Goal: Transaction & Acquisition: Purchase product/service

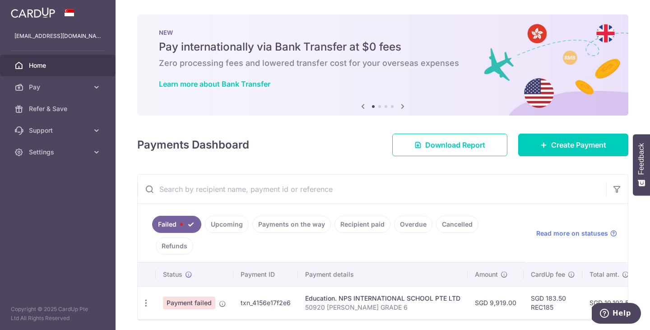
scroll to position [33, 0]
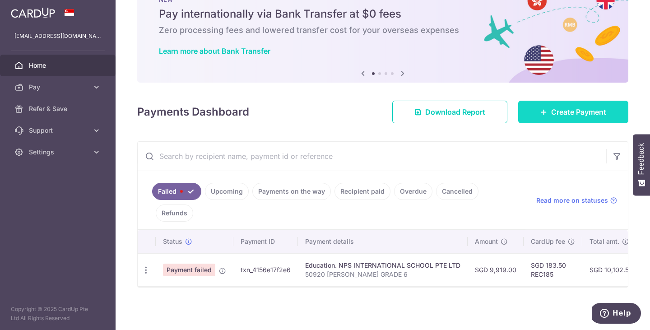
click at [579, 112] on span "Create Payment" at bounding box center [578, 112] width 55 height 11
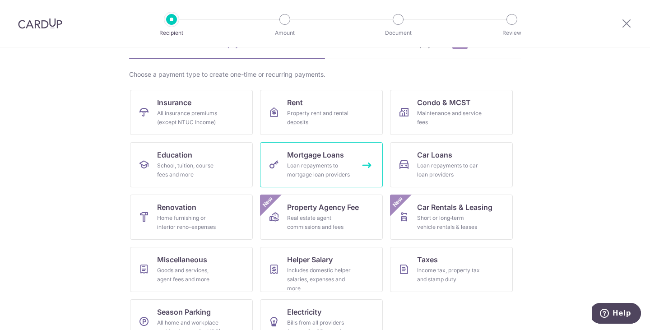
scroll to position [74, 0]
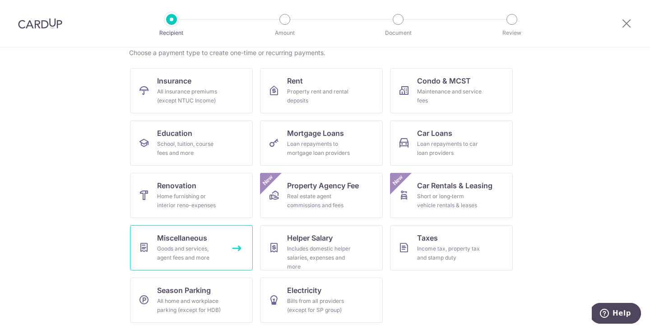
click at [207, 257] on div "Goods and services, agent fees and more" at bounding box center [189, 253] width 65 height 18
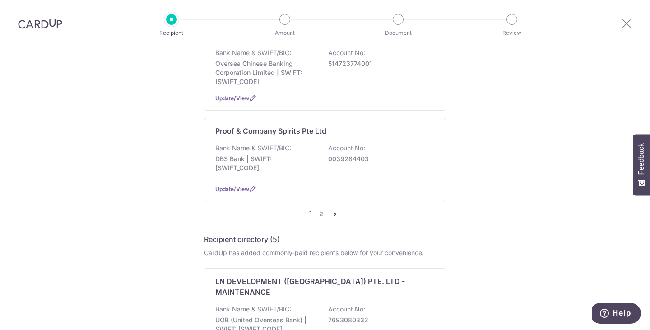
scroll to position [908, 0]
click at [322, 208] on link "2" at bounding box center [321, 213] width 11 height 11
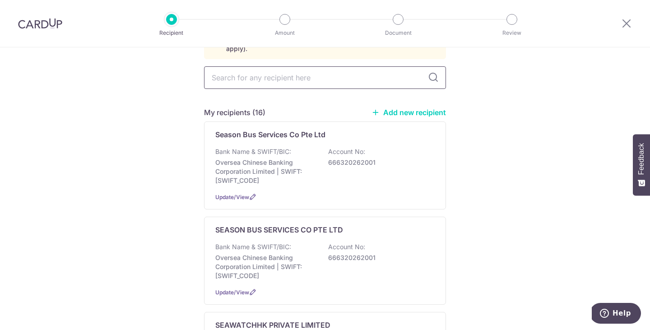
scroll to position [0, 0]
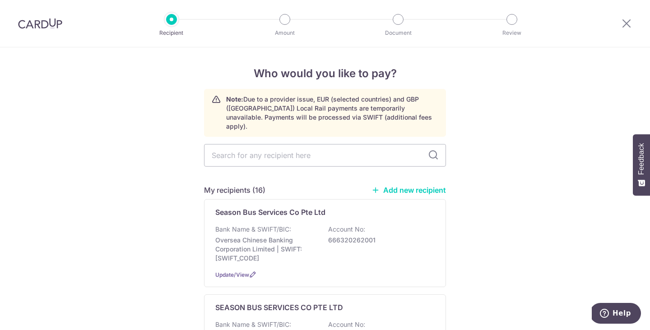
click at [395, 186] on link "Add new recipient" at bounding box center [409, 190] width 75 height 9
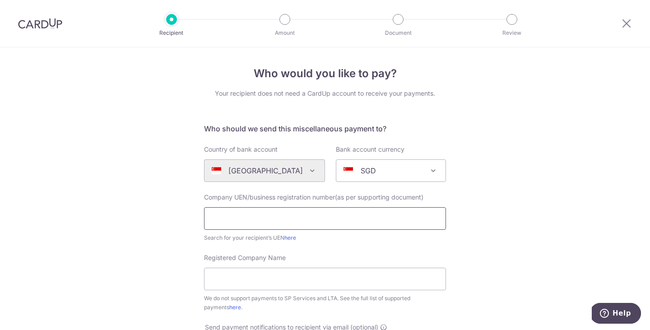
click at [290, 216] on input "text" at bounding box center [325, 218] width 242 height 23
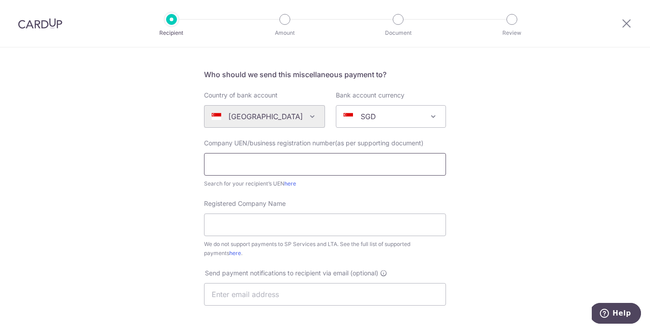
scroll to position [69, 0]
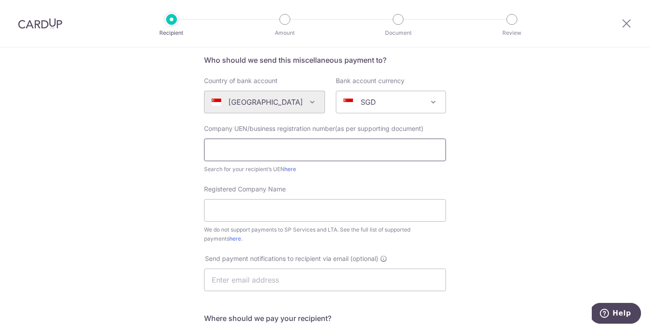
paste input "200311654W"
click at [212, 152] on input "200311654W" at bounding box center [325, 150] width 242 height 23
type input "200311654W"
click at [233, 203] on input "Registered Company Name" at bounding box center [325, 210] width 242 height 23
paste input "Bedok Transport Pte Ltd"
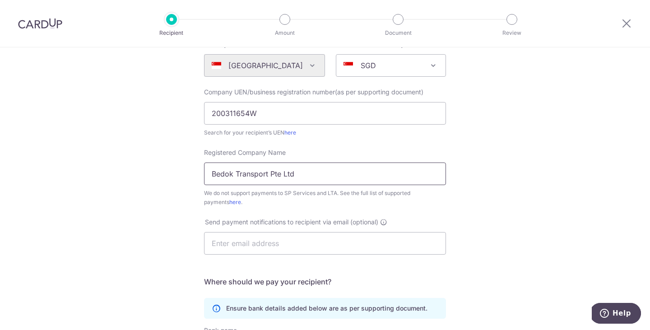
scroll to position [135, 0]
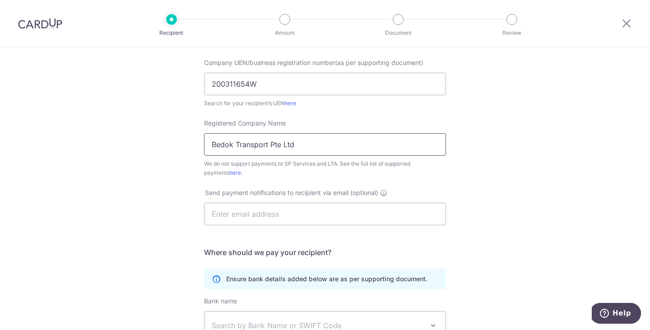
click at [213, 140] on input "Bedok Transport Pte Ltd" at bounding box center [325, 144] width 242 height 23
type input "Bedok Transport Pte Ltd"
click at [234, 210] on input "text" at bounding box center [325, 214] width 242 height 23
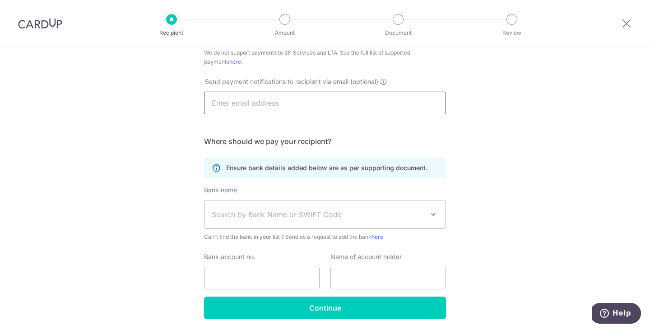
scroll to position [250, 0]
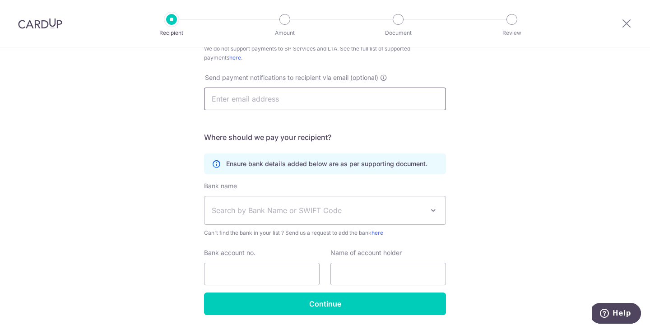
click at [234, 210] on span "Search by Bank Name or SWIFT Code" at bounding box center [318, 210] width 212 height 11
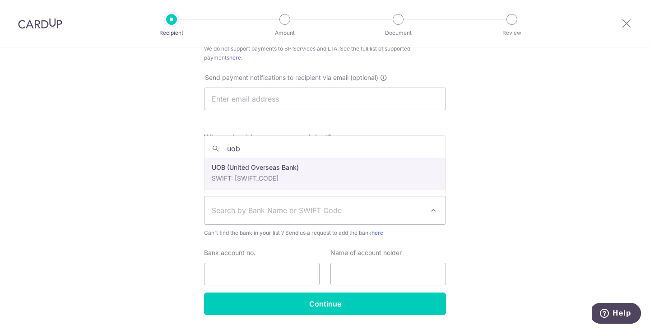
type input "uob"
select select "18"
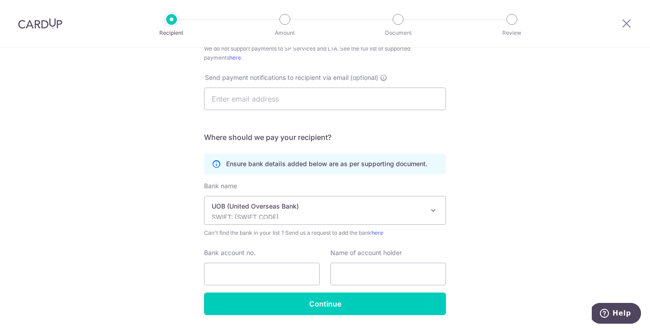
scroll to position [277, 0]
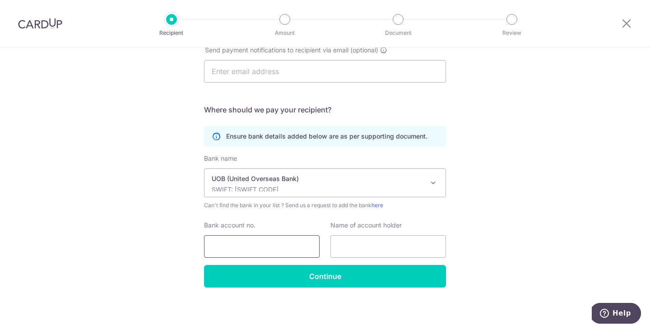
click at [248, 244] on input "Bank account no." at bounding box center [262, 246] width 116 height 23
paste input "3283004412"
click at [209, 242] on input "3283004412" at bounding box center [262, 246] width 116 height 23
type input "3283004412"
click at [357, 251] on input "text" at bounding box center [389, 246] width 116 height 23
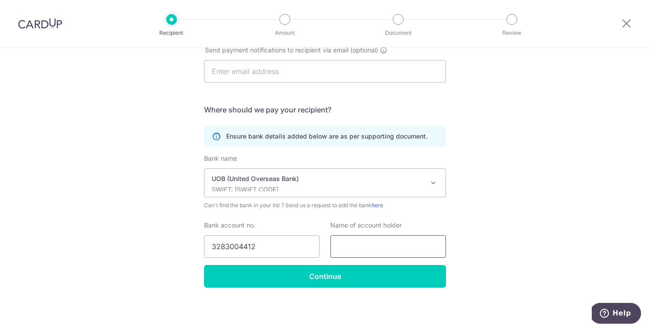
paste input "Bedok Transport Pte Ltd"
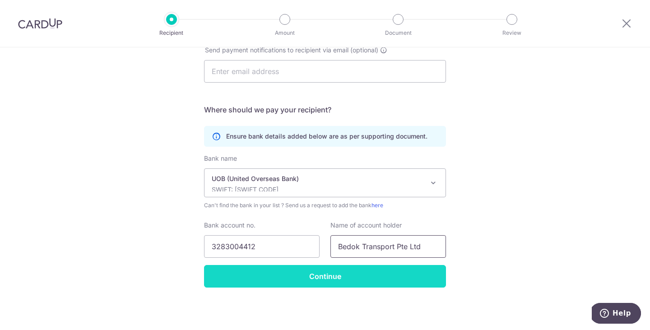
type input "Bedok Transport Pte Ltd"
click at [345, 282] on input "Continue" at bounding box center [325, 276] width 242 height 23
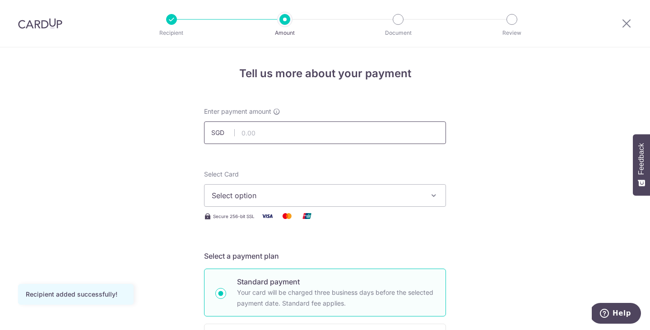
click at [298, 135] on input "text" at bounding box center [325, 132] width 242 height 23
type input "1,617.56"
click at [309, 191] on span "Select option" at bounding box center [317, 195] width 210 height 11
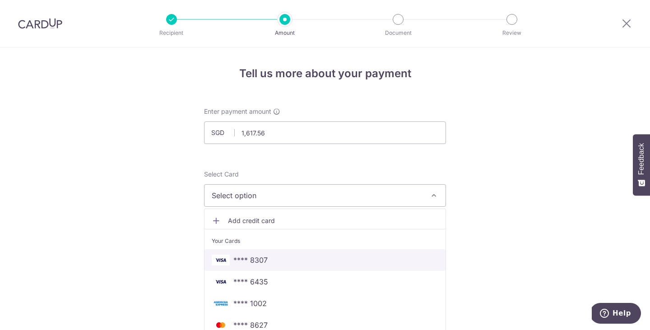
click at [298, 261] on span "**** 8307" at bounding box center [325, 260] width 227 height 11
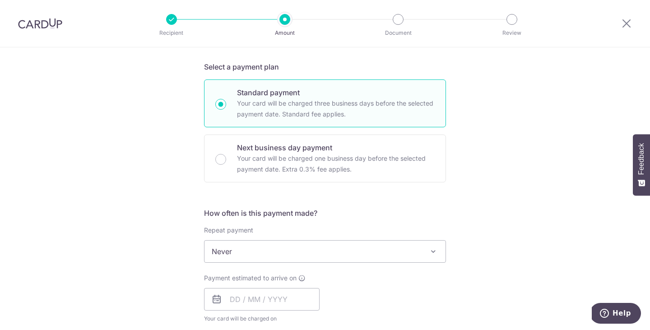
scroll to position [199, 0]
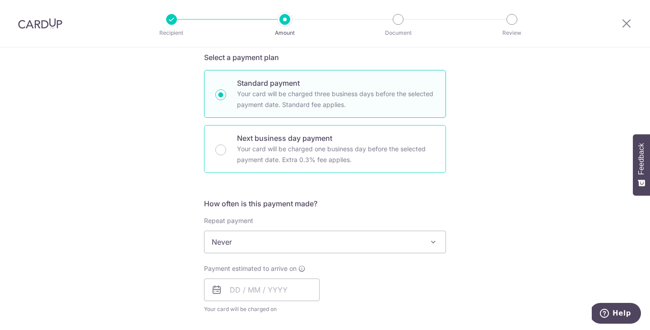
click at [270, 155] on p "Your card will be charged one business day before the selected payment date. Ex…" at bounding box center [336, 155] width 198 height 22
click at [226, 155] on input "Next business day payment Your card will be charged one business day before the…" at bounding box center [220, 149] width 11 height 11
radio input "false"
radio input "true"
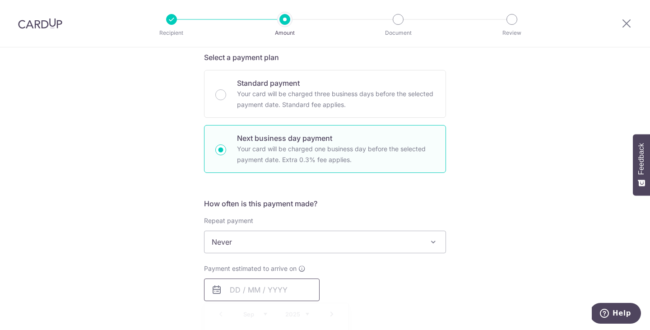
click at [266, 294] on input "text" at bounding box center [262, 290] width 116 height 23
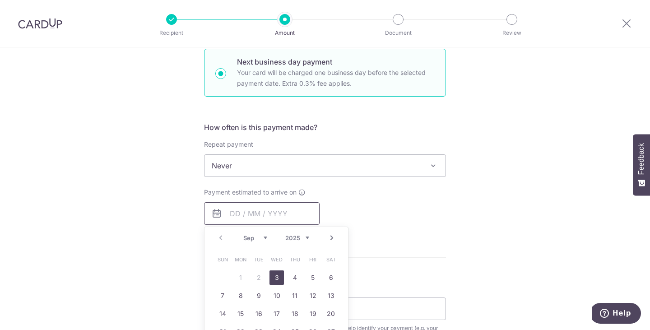
scroll to position [297, 0]
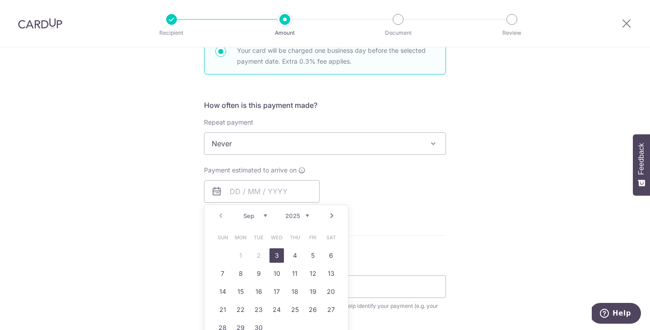
click at [275, 256] on link "3" at bounding box center [277, 255] width 14 height 14
type input "[DATE]"
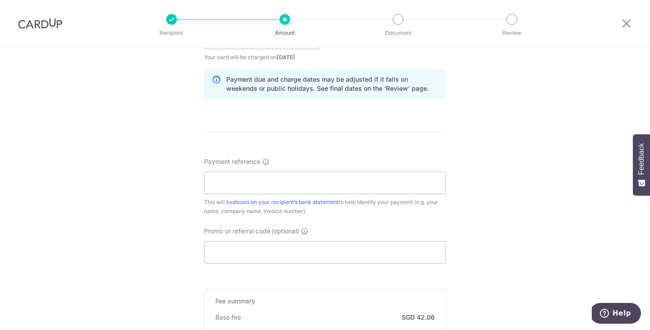
scroll to position [467, 0]
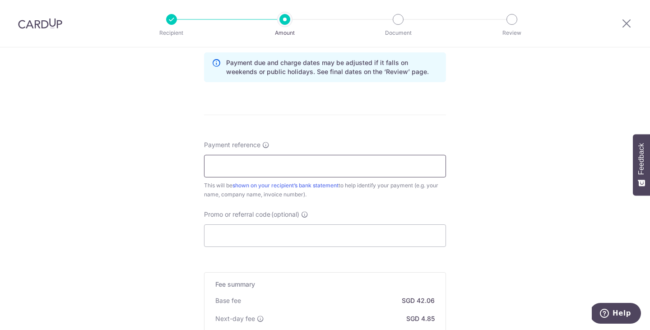
click at [329, 169] on input "Payment reference" at bounding box center [325, 166] width 242 height 23
click at [258, 163] on input "AMAY SINGH ADVAY SINGH" at bounding box center [325, 166] width 242 height 23
type input "[PERSON_NAME] AND [PERSON_NAME]"
click at [264, 235] on input "Promo or referral code (optional)" at bounding box center [325, 235] width 242 height 23
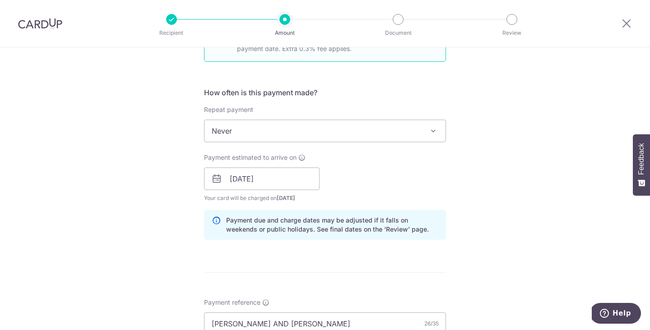
scroll to position [309, 0]
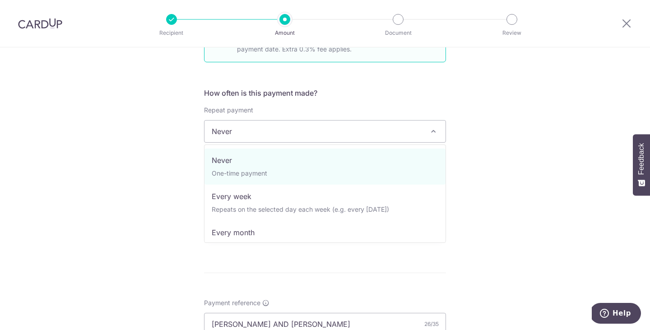
click at [334, 136] on span "Never" at bounding box center [325, 132] width 241 height 22
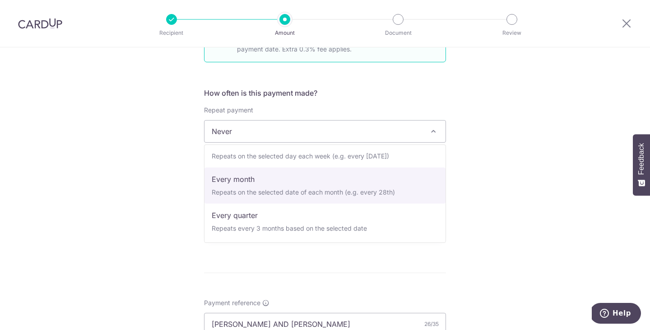
scroll to position [56, 0]
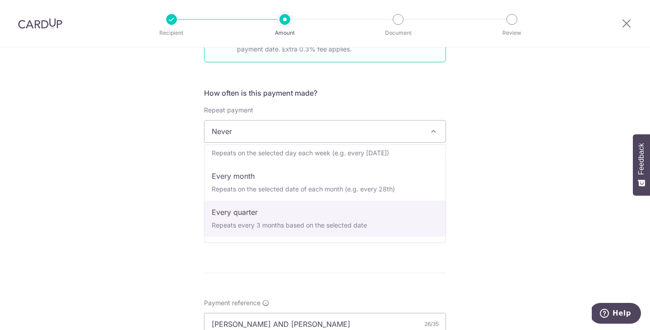
select select "4"
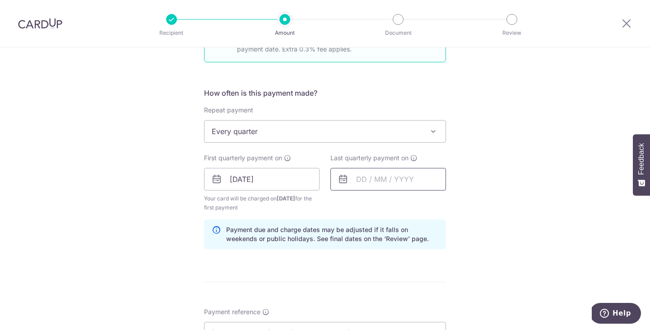
click at [349, 172] on input "text" at bounding box center [389, 179] width 116 height 23
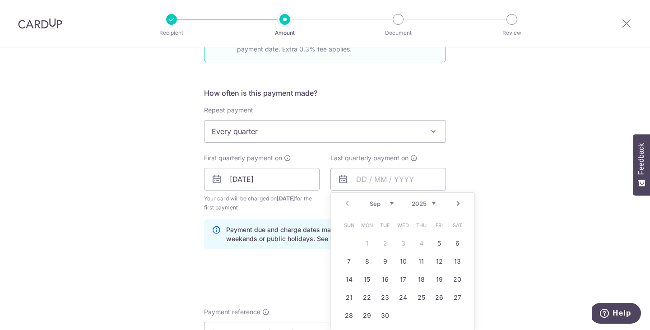
click at [458, 202] on link "Next" at bounding box center [458, 203] width 11 height 11
click at [433, 203] on select "2025 2026 2027 2028 2029 2030 2031 2032 2033 2034 2035" at bounding box center [424, 203] width 24 height 7
click at [368, 260] on link "5" at bounding box center [367, 261] width 14 height 14
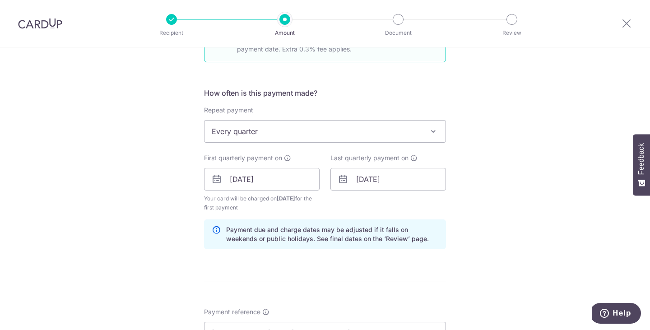
click at [486, 226] on div "Tell us more about your payment Enter payment amount SGD 1,617.56 1617.56 Recip…" at bounding box center [325, 191] width 650 height 907
click at [390, 182] on input "05/10/2026" at bounding box center [389, 179] width 116 height 23
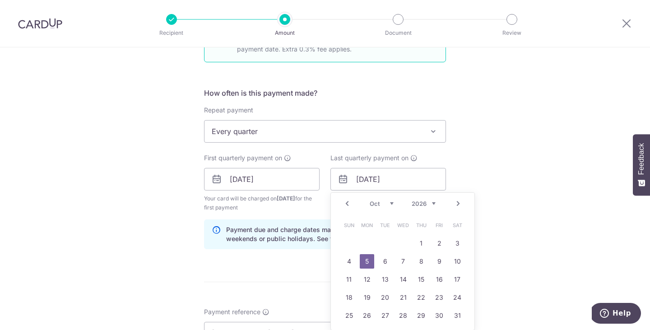
click at [348, 202] on link "Prev" at bounding box center [347, 203] width 11 height 11
click at [424, 243] on link "3" at bounding box center [421, 243] width 14 height 14
type input "[DATE]"
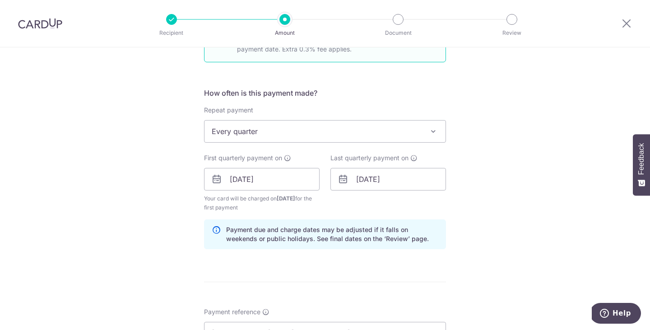
click at [500, 210] on div "Tell us more about your payment Enter payment amount SGD 1,617.56 1617.56 Recip…" at bounding box center [325, 191] width 650 height 907
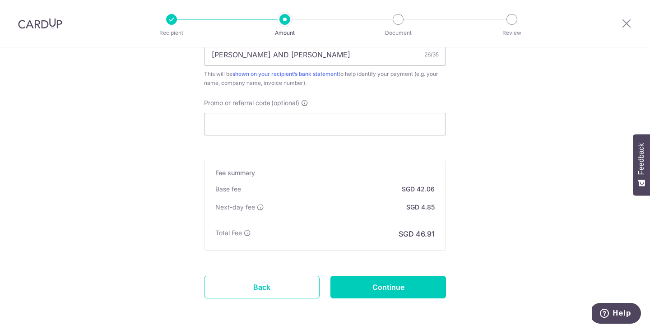
scroll to position [597, 0]
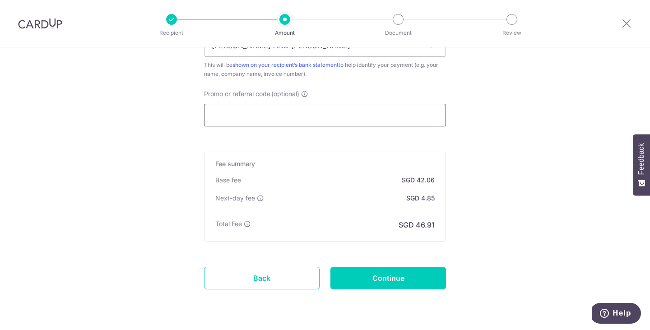
click at [288, 116] on input "Promo or referral code (optional)" at bounding box center [325, 115] width 242 height 23
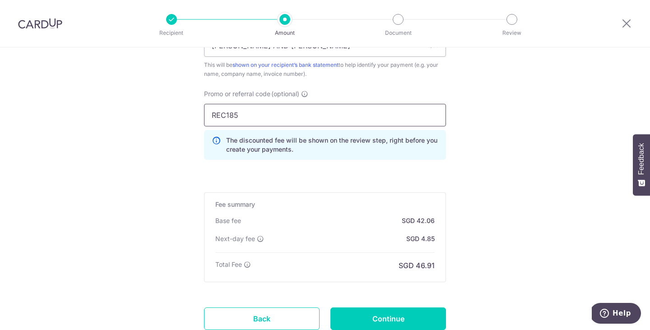
type input "REC185"
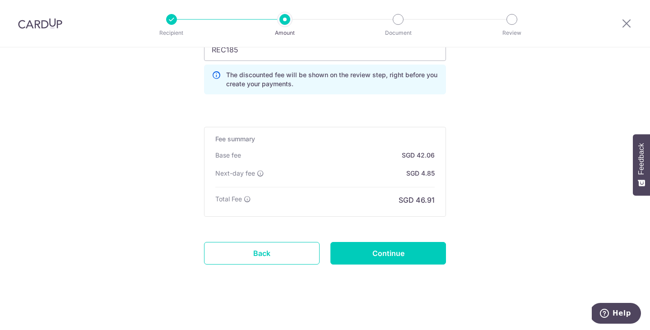
scroll to position [663, 0]
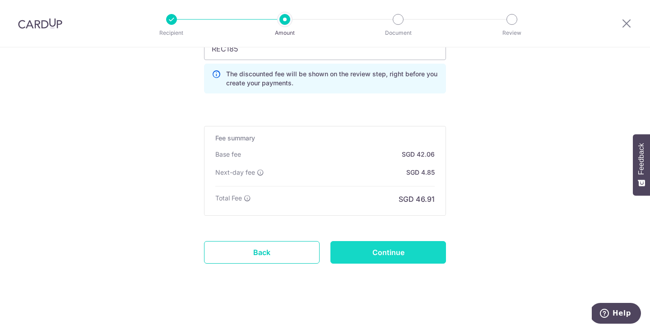
click at [398, 251] on input "Continue" at bounding box center [389, 252] width 116 height 23
type input "Create Schedule"
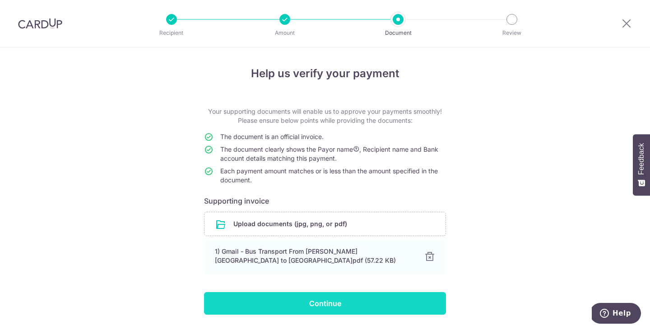
click at [298, 308] on input "Continue" at bounding box center [325, 303] width 242 height 23
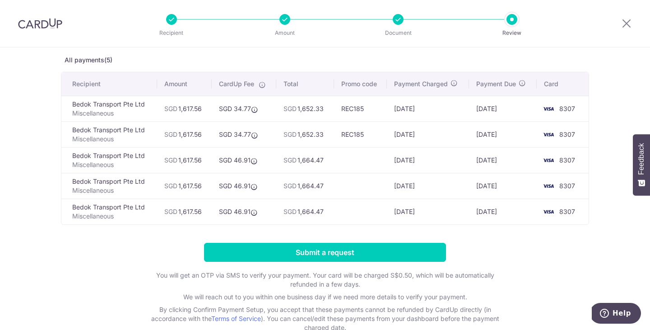
scroll to position [49, 0]
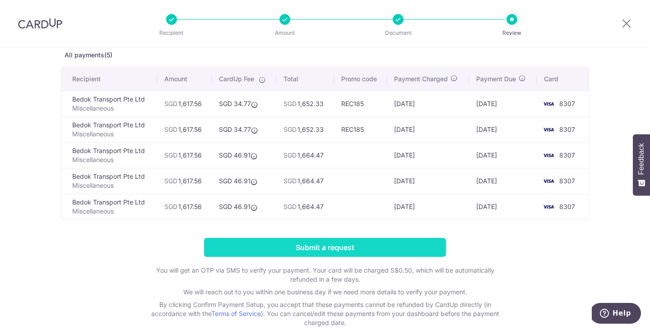
click at [334, 247] on input "Submit a request" at bounding box center [325, 247] width 242 height 19
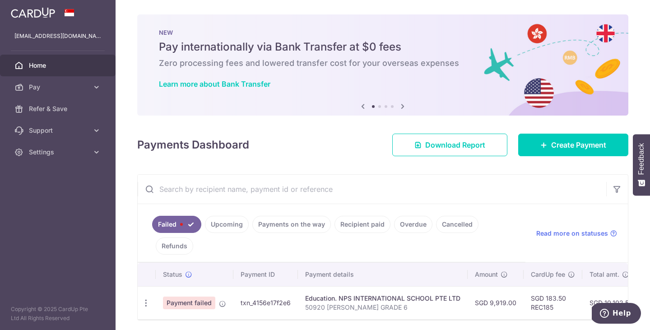
scroll to position [33, 0]
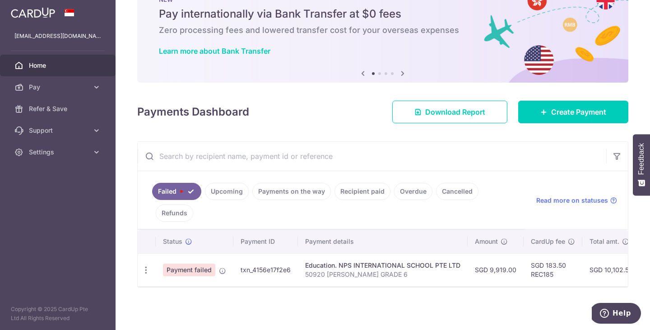
click at [230, 199] on link "Upcoming" at bounding box center [227, 191] width 44 height 17
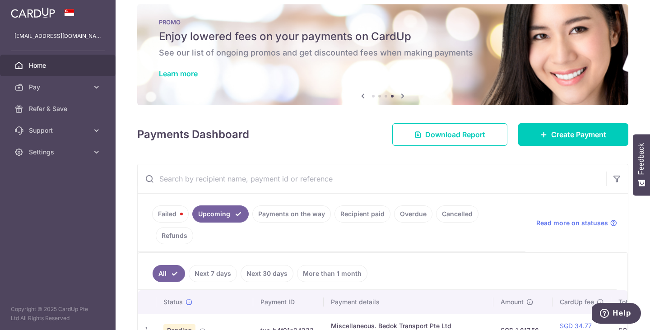
scroll to position [0, 0]
